Goal: Communication & Community: Answer question/provide support

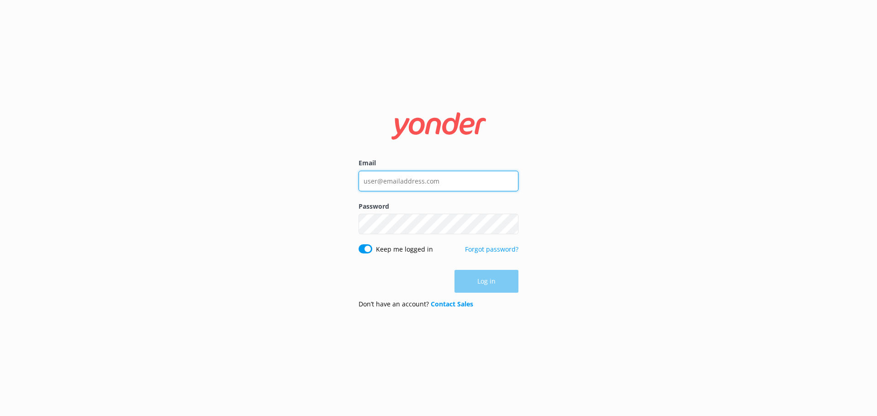
type input "[PERSON_NAME][EMAIL_ADDRESS][DOMAIN_NAME]"
click at [491, 283] on div "Log in" at bounding box center [438, 281] width 160 height 23
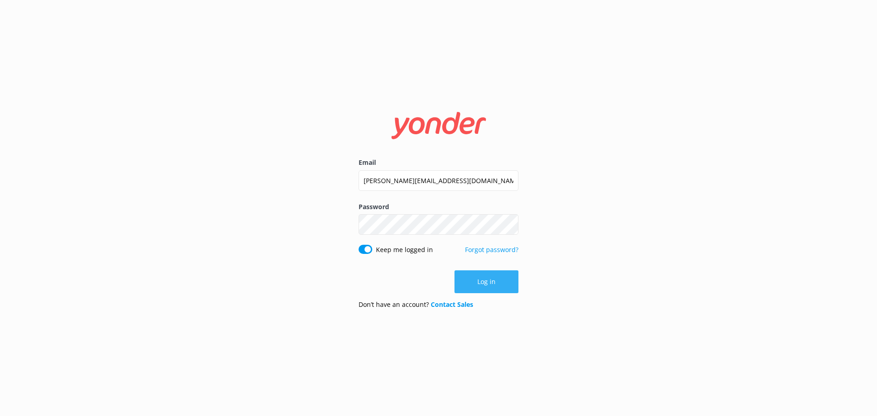
click at [474, 282] on button "Log in" at bounding box center [486, 281] width 64 height 23
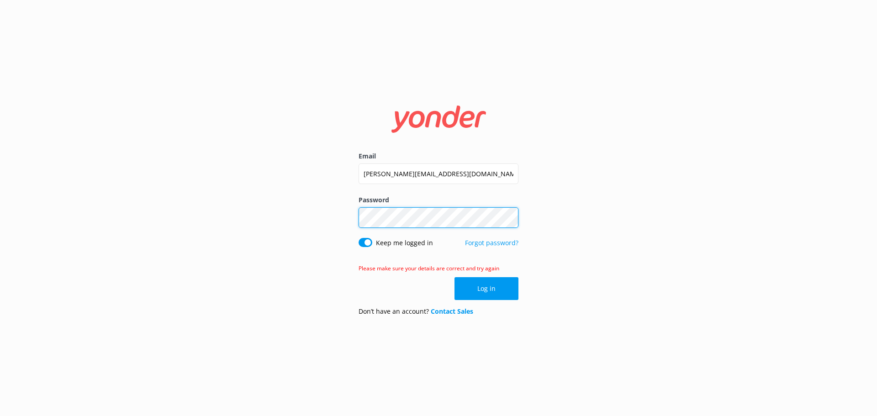
click at [224, 217] on div "Email [PERSON_NAME][EMAIL_ADDRESS][DOMAIN_NAME] Password Show password Keep me …" at bounding box center [438, 208] width 877 height 416
click button "Log in" at bounding box center [486, 288] width 64 height 23
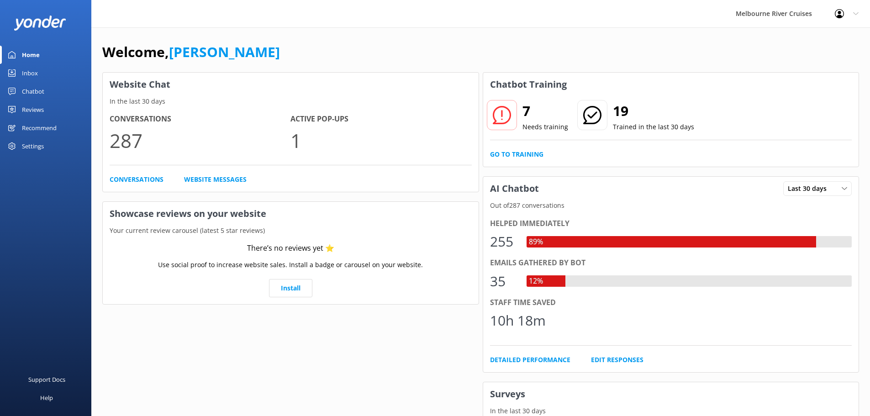
click at [25, 75] on div "Inbox" at bounding box center [30, 73] width 16 height 18
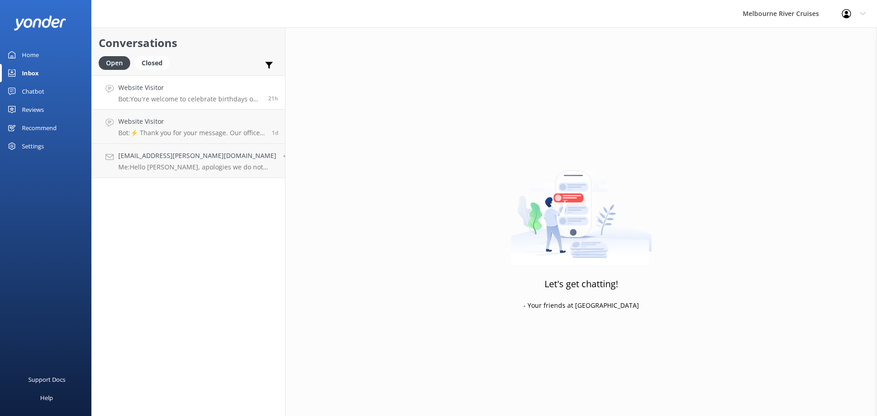
click at [207, 99] on p "Bot: You're welcome to celebrate birthdays on our dining cruises. Prices for th…" at bounding box center [189, 99] width 143 height 8
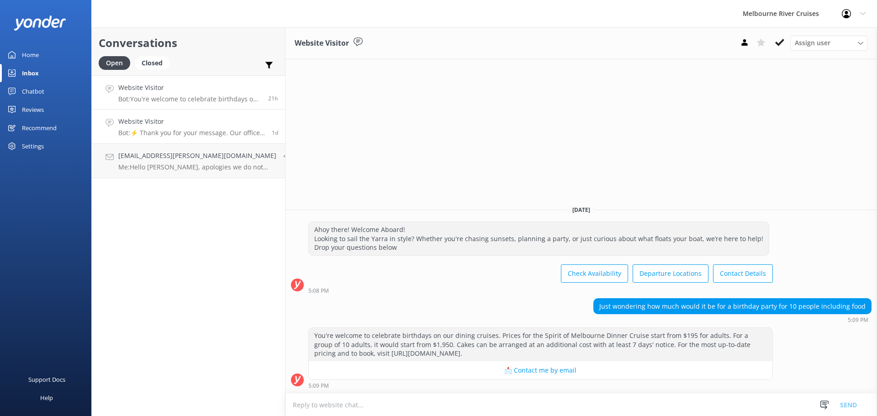
click at [209, 120] on h4 "Website Visitor" at bounding box center [191, 121] width 147 height 10
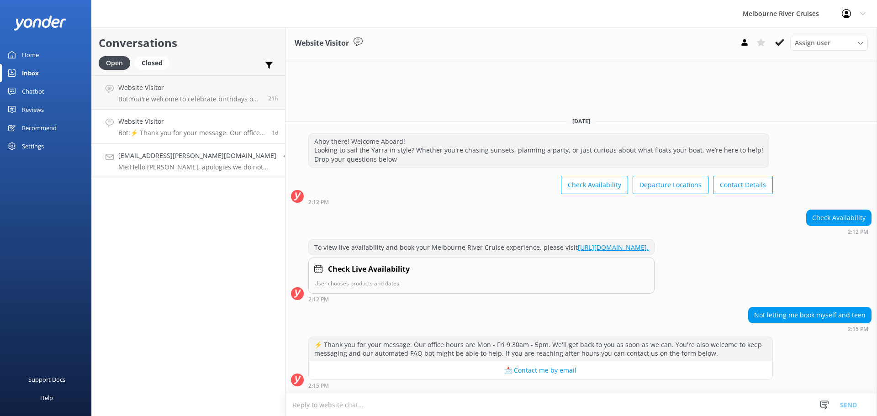
click at [147, 167] on p "Me: Hello [PERSON_NAME], apologies we do not have the dinner cruise operating t…" at bounding box center [197, 167] width 158 height 8
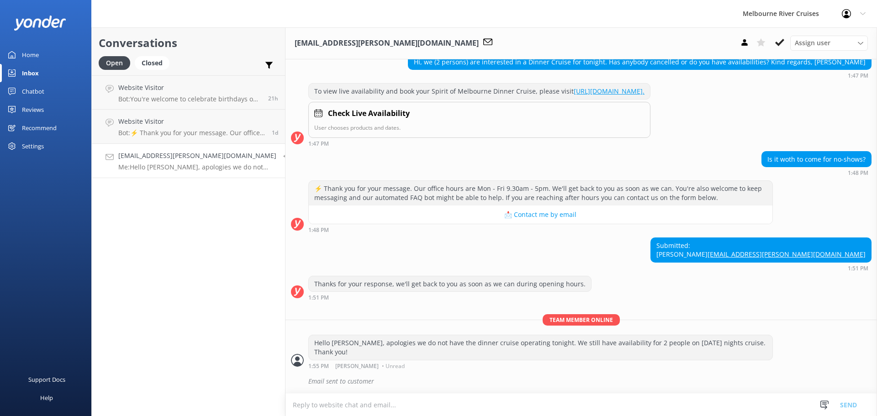
scroll to position [115, 0]
click at [159, 61] on div "Closed" at bounding box center [152, 63] width 35 height 14
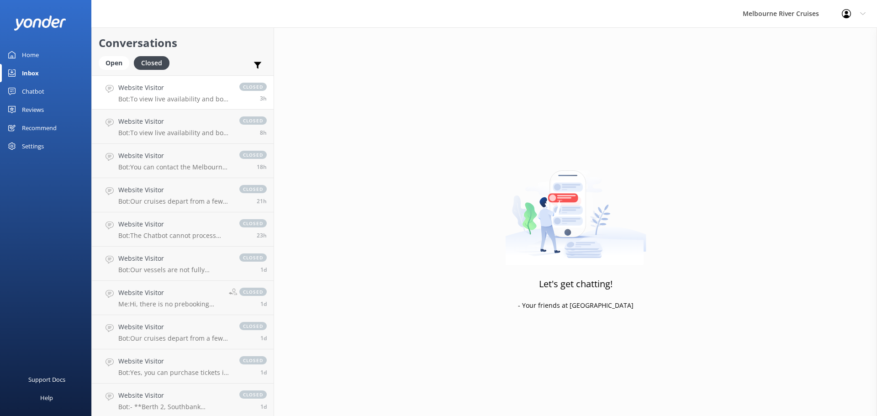
click at [194, 100] on p "Bot: To view live availability and book your Melbourne River Cruise experience,…" at bounding box center [174, 99] width 112 height 8
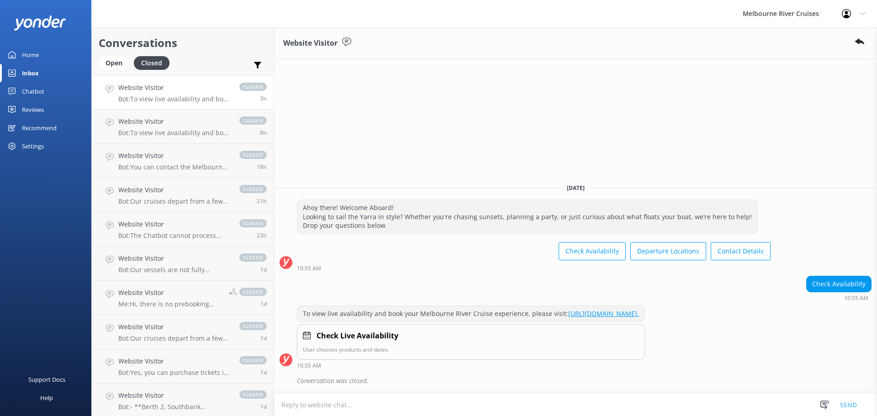
drag, startPoint x: 169, startPoint y: 133, endPoint x: 309, endPoint y: 133, distance: 139.7
click at [170, 133] on p "Bot: To view live availability and book your Melbourne River Cruise experience,…" at bounding box center [174, 133] width 112 height 8
click at [200, 160] on h4 "Website Visitor" at bounding box center [174, 156] width 112 height 10
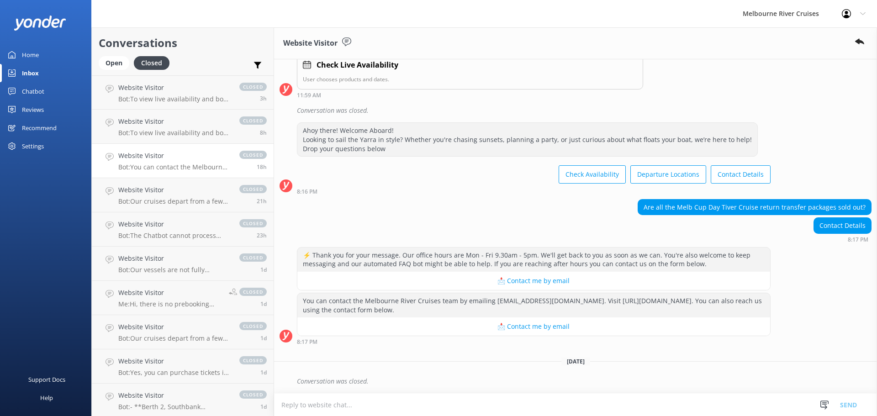
scroll to position [163, 0]
click at [184, 194] on h4 "Website Visitor" at bounding box center [174, 190] width 112 height 10
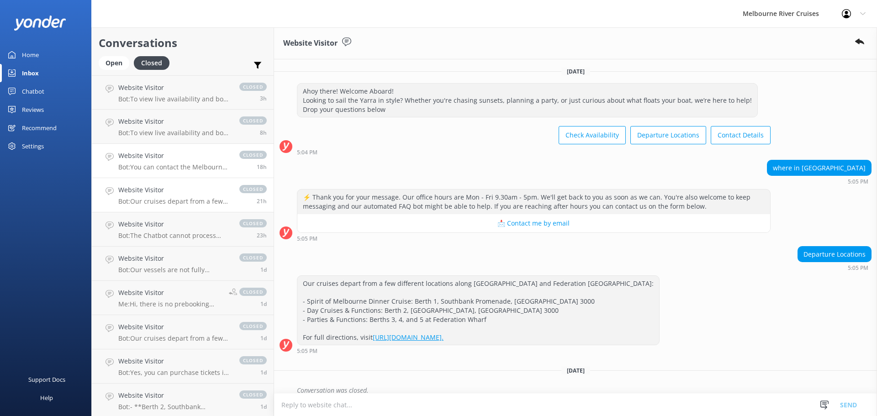
scroll to position [9, 0]
